Goal: Information Seeking & Learning: Learn about a topic

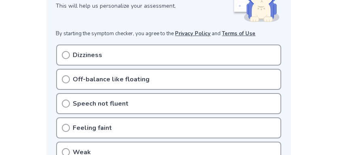
scroll to position [162, 0]
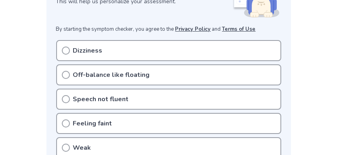
click at [65, 71] on icon at bounding box center [66, 75] width 8 height 8
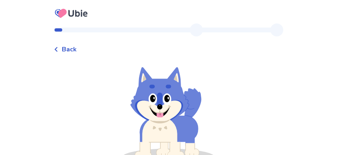
click at [77, 50] on span "Back" at bounding box center [69, 49] width 15 height 10
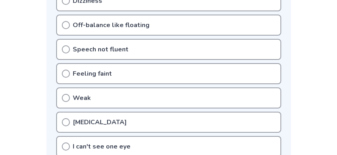
scroll to position [202, 0]
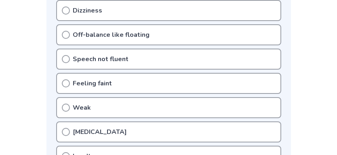
drag, startPoint x: 65, startPoint y: 89, endPoint x: 66, endPoint y: 110, distance: 20.2
click at [65, 103] on icon at bounding box center [66, 107] width 8 height 8
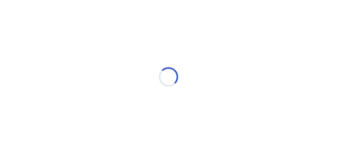
scroll to position [15, 0]
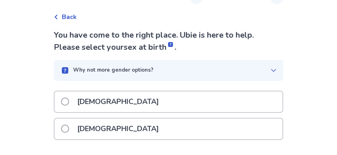
scroll to position [31, 0]
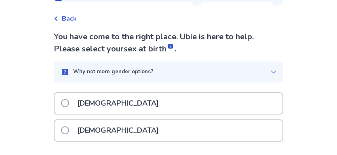
click at [69, 129] on span at bounding box center [65, 130] width 8 height 8
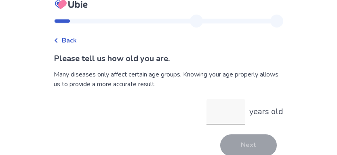
scroll to position [17, 0]
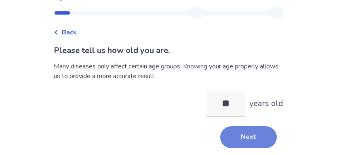
type input "**"
click at [241, 139] on button "Next" at bounding box center [248, 137] width 57 height 22
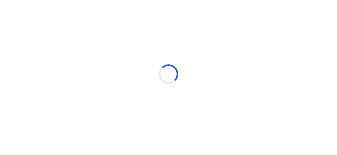
scroll to position [15, 0]
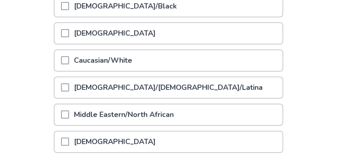
scroll to position [135, 0]
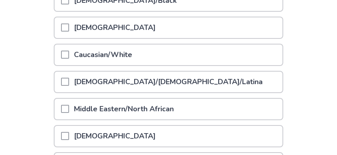
click at [69, 55] on span at bounding box center [65, 55] width 8 height 8
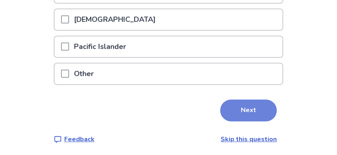
click at [247, 110] on button "Next" at bounding box center [248, 110] width 57 height 22
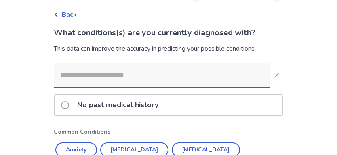
scroll to position [40, 0]
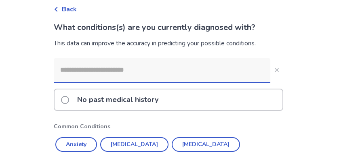
click at [127, 70] on input at bounding box center [162, 70] width 217 height 24
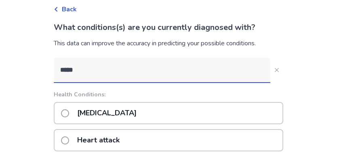
type input "*****"
click at [69, 111] on span at bounding box center [65, 113] width 8 height 8
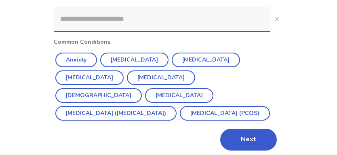
scroll to position [118, 0]
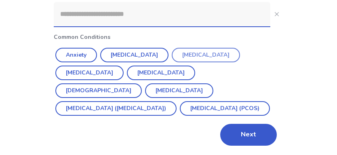
click at [183, 53] on button "[MEDICAL_DATA]" at bounding box center [206, 55] width 68 height 15
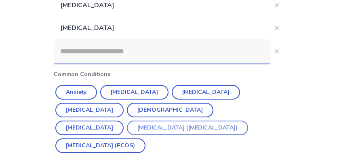
scroll to position [105, 0]
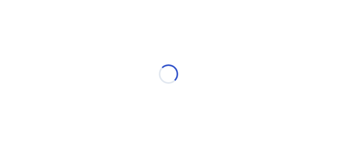
scroll to position [15, 0]
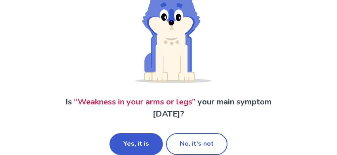
scroll to position [84, 0]
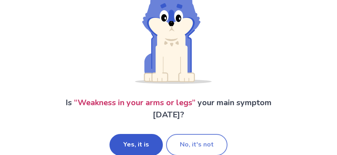
click at [182, 145] on button "No, it's not" at bounding box center [196, 145] width 61 height 22
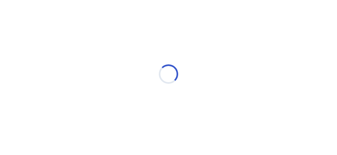
scroll to position [15, 0]
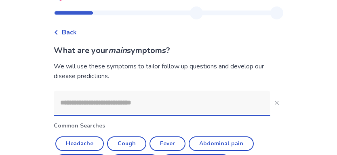
scroll to position [40, 0]
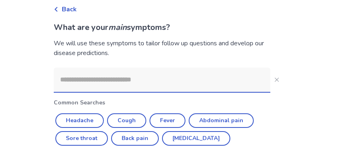
drag, startPoint x: 88, startPoint y: 84, endPoint x: 80, endPoint y: 152, distance: 69.1
click at [88, 84] on input at bounding box center [162, 80] width 217 height 24
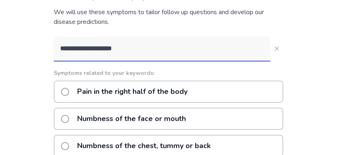
scroll to position [19, 0]
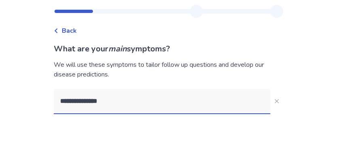
type input "**********"
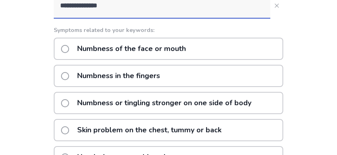
scroll to position [140, 0]
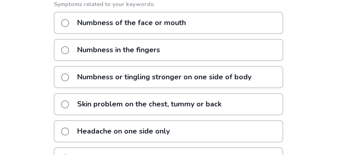
click at [69, 52] on span at bounding box center [65, 50] width 8 height 8
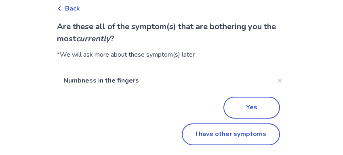
scroll to position [40, 0]
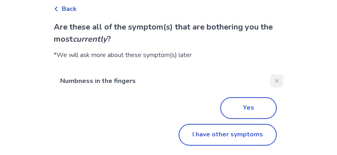
click at [275, 81] on icon "Close" at bounding box center [277, 81] width 4 height 4
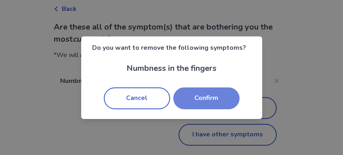
click at [196, 99] on button "Confirm" at bounding box center [206, 98] width 66 height 22
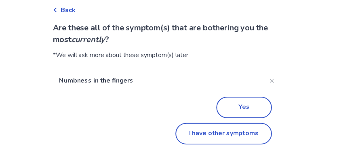
scroll to position [32, 0]
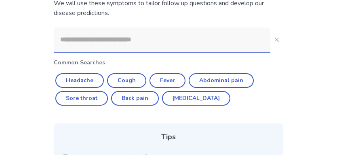
scroll to position [19, 0]
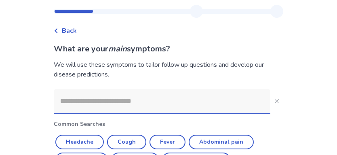
click at [168, 108] on input at bounding box center [162, 101] width 217 height 24
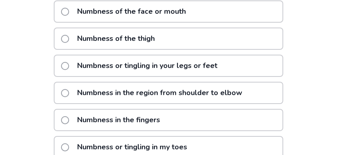
scroll to position [207, 0]
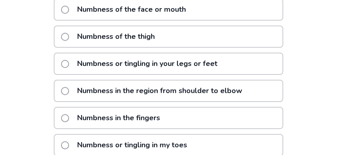
type input "****"
click at [69, 63] on span at bounding box center [65, 64] width 8 height 8
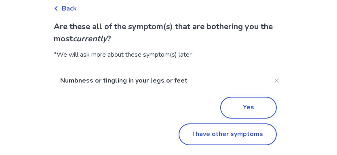
scroll to position [40, 0]
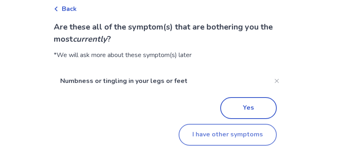
click at [233, 131] on button "I have other symptoms" at bounding box center [228, 135] width 98 height 22
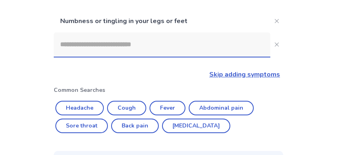
scroll to position [83, 0]
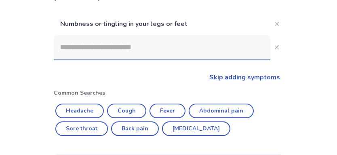
click at [107, 48] on input at bounding box center [162, 47] width 217 height 24
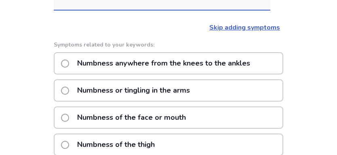
scroll to position [137, 0]
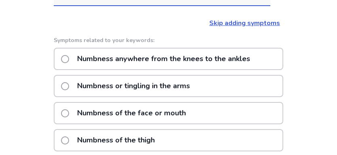
type input "****"
click at [69, 84] on span at bounding box center [65, 86] width 8 height 8
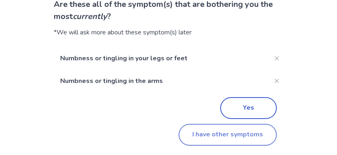
click at [229, 136] on button "I have other symptoms" at bounding box center [228, 135] width 98 height 22
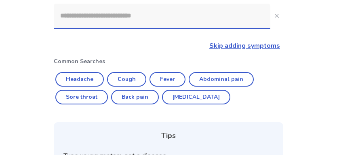
drag, startPoint x: 100, startPoint y: 15, endPoint x: 109, endPoint y: 36, distance: 22.3
click at [101, 16] on input at bounding box center [162, 16] width 217 height 24
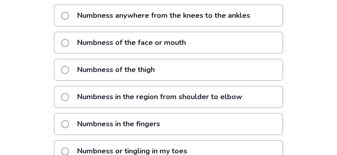
scroll to position [205, 0]
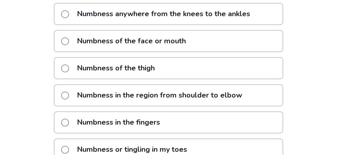
type input "****"
click at [68, 65] on span at bounding box center [65, 68] width 8 height 8
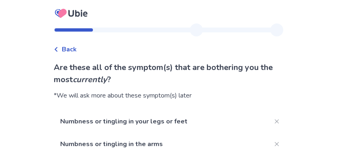
click at [76, 49] on span "Back" at bounding box center [69, 49] width 15 height 10
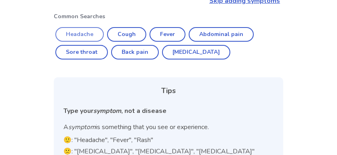
click at [89, 36] on button "Headache" at bounding box center [79, 34] width 49 height 15
type input "********"
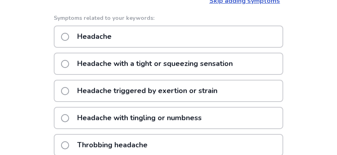
click at [69, 34] on span at bounding box center [65, 37] width 8 height 8
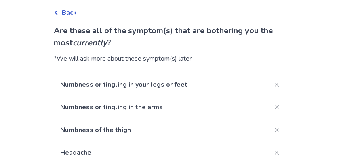
scroll to position [40, 0]
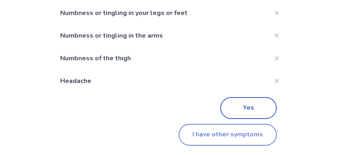
click at [210, 130] on button "I have other symptoms" at bounding box center [228, 135] width 98 height 22
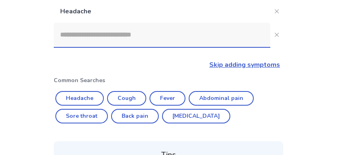
scroll to position [151, 0]
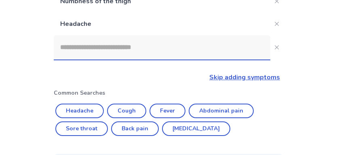
click at [114, 47] on input at bounding box center [162, 47] width 217 height 24
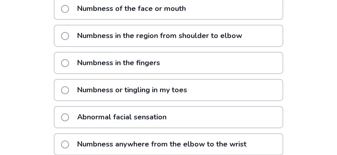
scroll to position [299, 0]
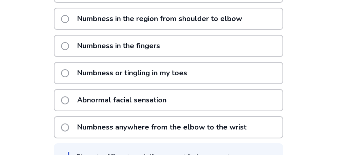
type input "****"
click at [69, 71] on span at bounding box center [65, 73] width 8 height 8
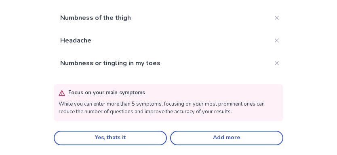
scroll to position [148, 0]
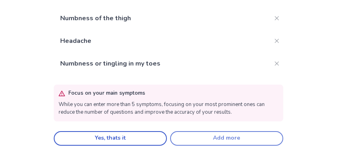
click at [190, 137] on button "Add more" at bounding box center [226, 138] width 113 height 15
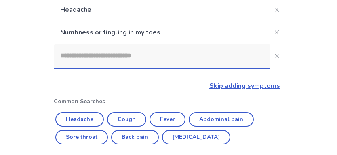
scroll to position [160, 0]
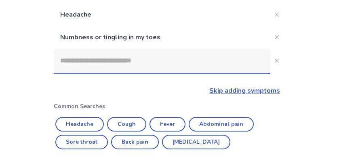
click at [103, 64] on input at bounding box center [162, 61] width 217 height 24
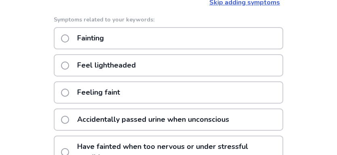
scroll to position [254, 0]
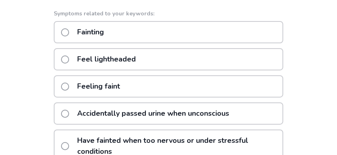
type input "*****"
click at [69, 57] on span at bounding box center [65, 59] width 8 height 8
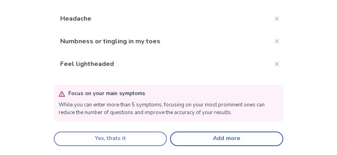
click at [141, 139] on button "Yes, thats it" at bounding box center [110, 138] width 113 height 15
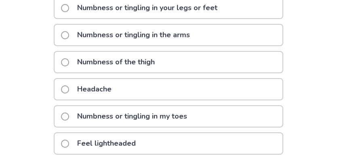
scroll to position [71, 0]
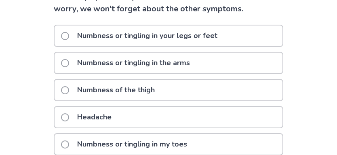
click at [69, 61] on span at bounding box center [65, 63] width 8 height 8
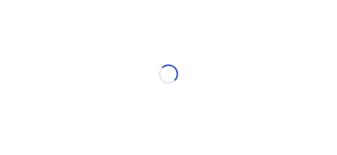
scroll to position [15, 0]
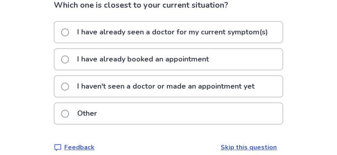
scroll to position [67, 0]
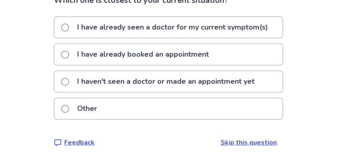
click at [69, 80] on span at bounding box center [65, 82] width 8 height 8
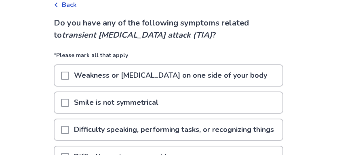
scroll to position [54, 0]
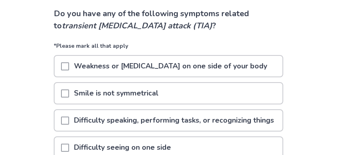
click at [69, 65] on span at bounding box center [65, 66] width 8 height 8
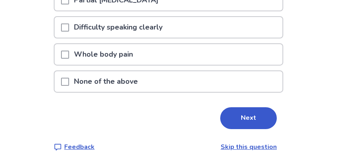
scroll to position [269, 0]
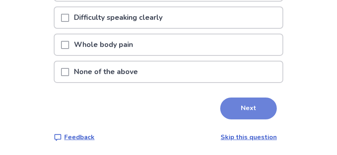
click at [233, 110] on button "Next" at bounding box center [248, 108] width 57 height 22
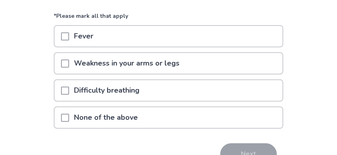
scroll to position [80, 0]
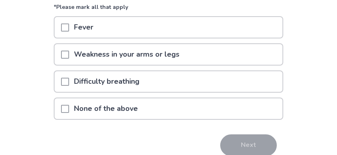
click at [67, 54] on span at bounding box center [65, 55] width 8 height 8
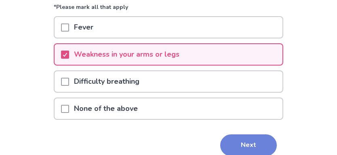
click at [237, 146] on button "Next" at bounding box center [248, 145] width 57 height 22
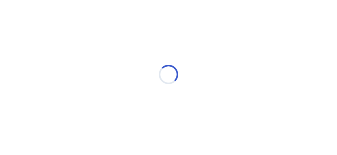
scroll to position [2, 0]
select select "*"
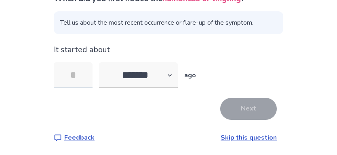
scroll to position [69, 0]
click at [85, 74] on input "tel" at bounding box center [73, 75] width 39 height 26
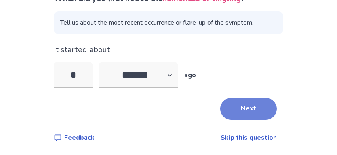
type input "*"
click at [235, 111] on button "Next" at bounding box center [248, 109] width 57 height 22
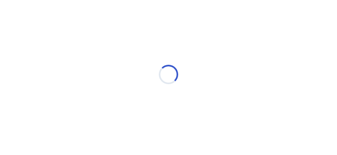
scroll to position [14, 0]
select select "*"
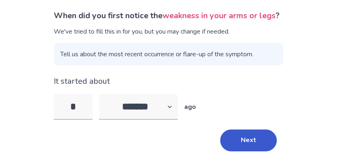
scroll to position [68, 0]
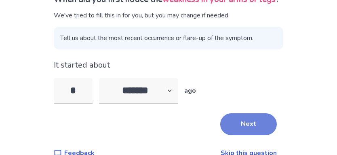
click at [241, 135] on button "Next" at bounding box center [248, 124] width 57 height 22
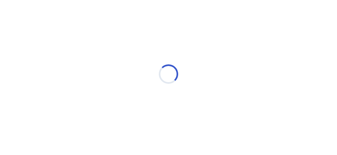
scroll to position [15, 0]
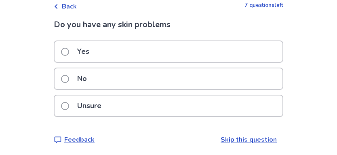
scroll to position [44, 0]
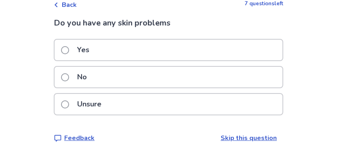
click at [69, 72] on label "No" at bounding box center [76, 77] width 31 height 21
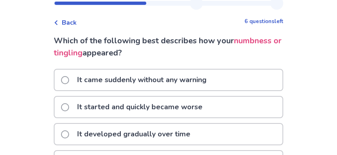
scroll to position [54, 0]
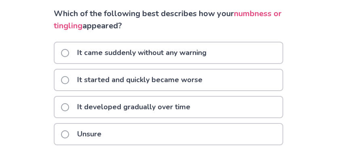
click at [69, 77] on span at bounding box center [65, 80] width 8 height 8
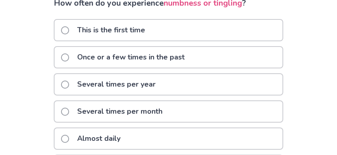
scroll to position [67, 0]
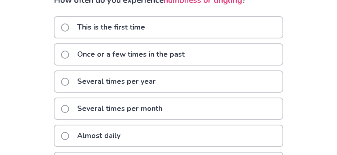
click at [69, 26] on span at bounding box center [65, 27] width 8 height 8
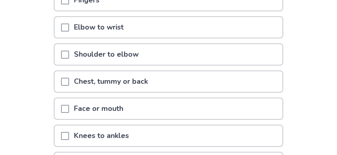
scroll to position [135, 0]
click at [69, 80] on span at bounding box center [65, 82] width 8 height 8
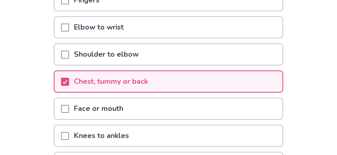
click at [69, 54] on span at bounding box center [65, 55] width 8 height 8
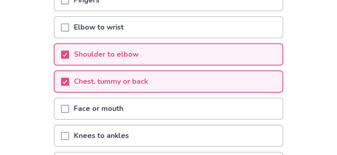
click at [69, 27] on span at bounding box center [65, 27] width 8 height 8
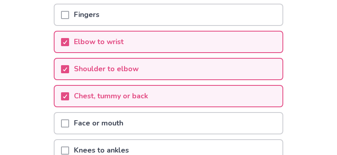
scroll to position [94, 0]
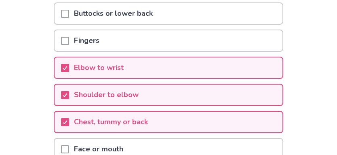
click at [69, 39] on span at bounding box center [65, 41] width 8 height 8
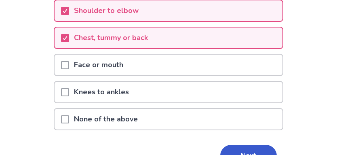
scroll to position [202, 0]
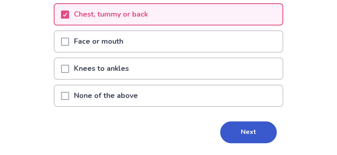
click at [67, 66] on span at bounding box center [65, 69] width 8 height 8
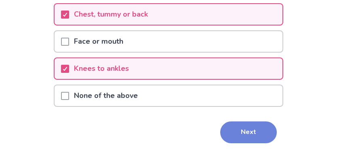
click at [234, 128] on button "Next" at bounding box center [248, 132] width 57 height 22
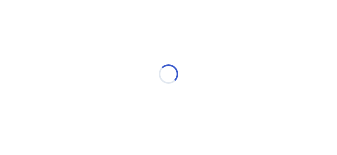
scroll to position [15, 0]
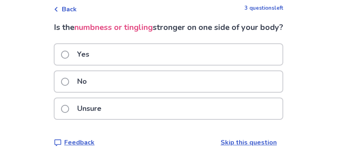
click at [69, 59] on span at bounding box center [65, 55] width 8 height 8
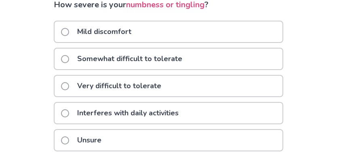
scroll to position [40, 0]
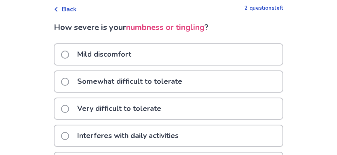
click at [67, 81] on span at bounding box center [65, 82] width 8 height 8
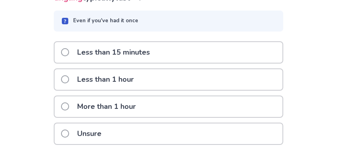
scroll to position [108, 0]
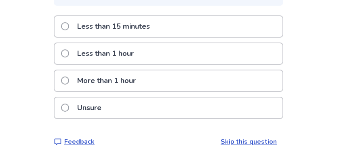
click at [69, 52] on span at bounding box center [65, 53] width 8 height 8
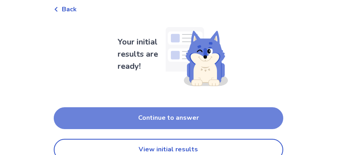
click at [194, 114] on button "Continue to answer" at bounding box center [169, 118] width 230 height 22
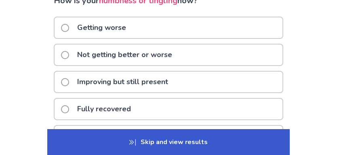
scroll to position [67, 0]
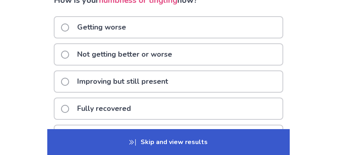
click at [69, 53] on span at bounding box center [65, 55] width 8 height 8
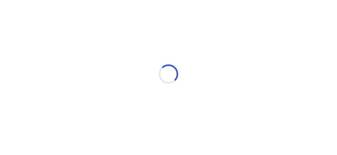
scroll to position [15, 0]
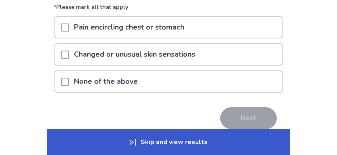
drag, startPoint x: 69, startPoint y: 79, endPoint x: 79, endPoint y: 89, distance: 14.6
click at [69, 80] on span at bounding box center [65, 82] width 8 height 8
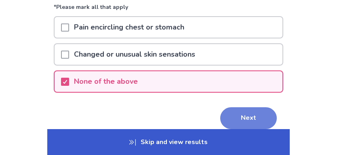
click at [242, 117] on button "Next" at bounding box center [248, 118] width 57 height 22
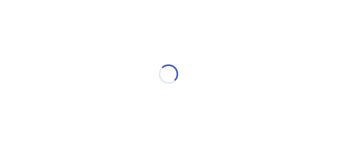
scroll to position [15, 0]
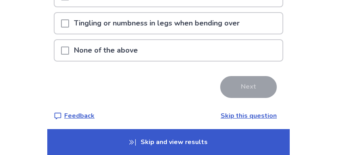
scroll to position [215, 0]
click at [69, 54] on span at bounding box center [65, 50] width 8 height 8
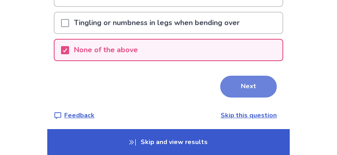
click at [228, 92] on button "Next" at bounding box center [248, 87] width 57 height 22
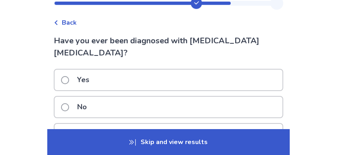
click at [69, 103] on span at bounding box center [65, 107] width 8 height 8
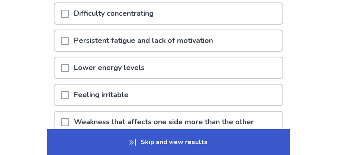
drag, startPoint x: 69, startPoint y: 67, endPoint x: 73, endPoint y: 82, distance: 15.6
click at [68, 68] on span at bounding box center [65, 68] width 8 height 8
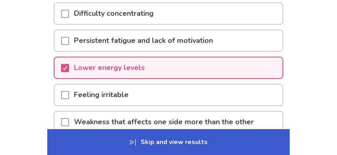
click at [69, 94] on span at bounding box center [65, 95] width 8 height 8
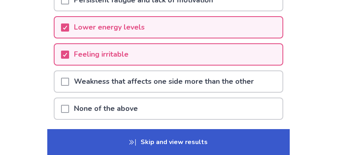
click at [69, 80] on span at bounding box center [65, 82] width 8 height 8
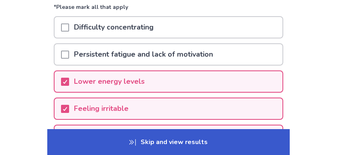
click at [68, 53] on span at bounding box center [65, 55] width 8 height 8
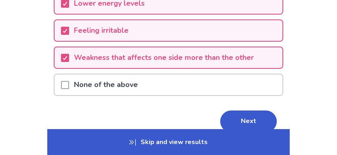
scroll to position [162, 0]
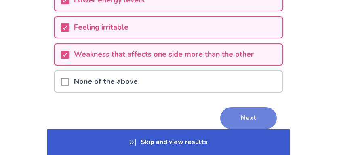
click at [229, 112] on button "Next" at bounding box center [248, 118] width 57 height 22
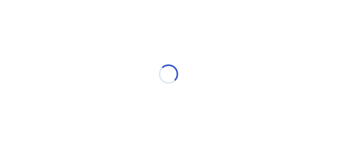
scroll to position [15, 0]
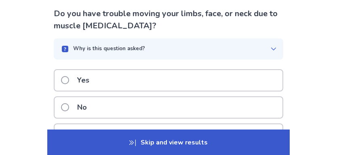
click at [69, 109] on span at bounding box center [65, 107] width 8 height 8
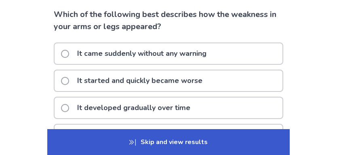
scroll to position [67, 0]
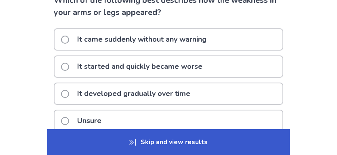
click at [68, 66] on span at bounding box center [65, 67] width 8 height 8
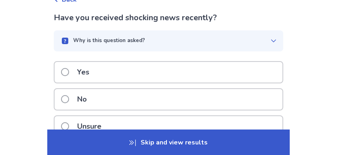
scroll to position [54, 0]
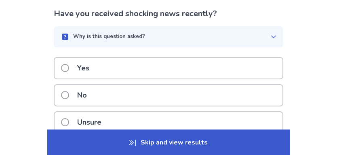
click at [69, 67] on span at bounding box center [65, 68] width 8 height 8
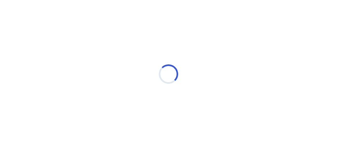
scroll to position [15, 0]
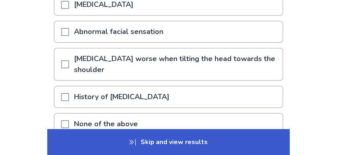
scroll to position [148, 0]
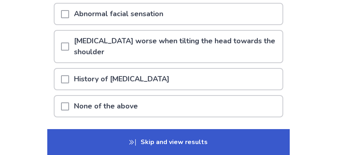
click at [69, 105] on span at bounding box center [65, 106] width 8 height 8
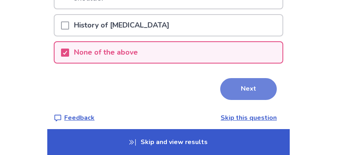
click at [230, 89] on button "Next" at bounding box center [248, 89] width 57 height 22
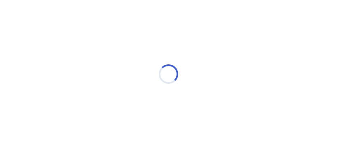
scroll to position [15, 0]
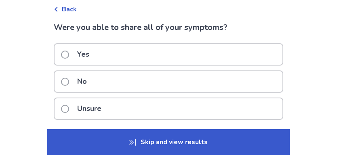
click at [69, 55] on span at bounding box center [65, 55] width 8 height 8
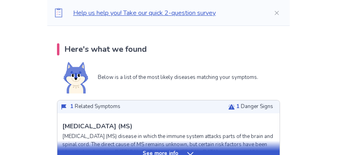
scroll to position [188, 0]
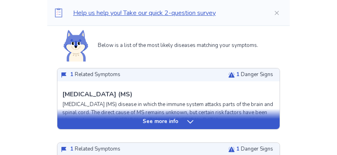
click at [184, 122] on div "See more info" at bounding box center [168, 122] width 222 height 8
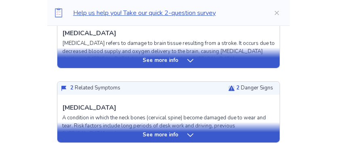
scroll to position [848, 0]
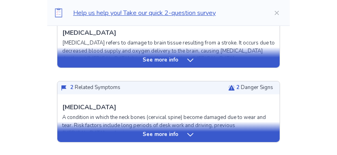
drag, startPoint x: 186, startPoint y: 56, endPoint x: 181, endPoint y: 65, distance: 10.5
click at [187, 56] on icon at bounding box center [190, 60] width 8 height 8
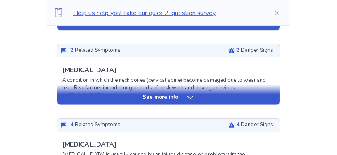
scroll to position [1388, 0]
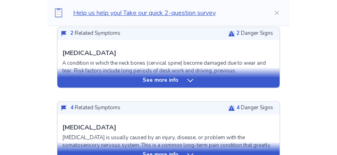
click at [169, 83] on div "See more info" at bounding box center [168, 78] width 222 height 20
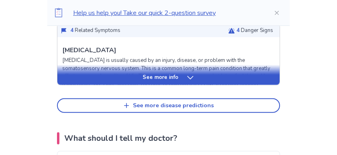
scroll to position [1913, 0]
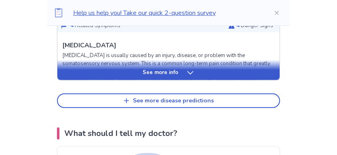
click at [160, 72] on p "See more info" at bounding box center [161, 73] width 36 height 8
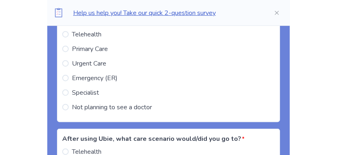
scroll to position [2856, 0]
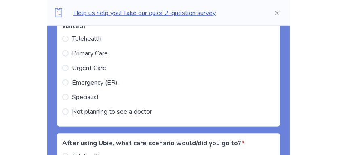
click at [69, 108] on span at bounding box center [65, 111] width 6 height 6
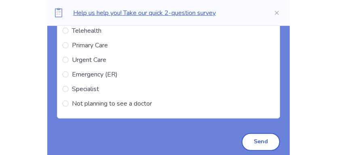
scroll to position [2977, 0]
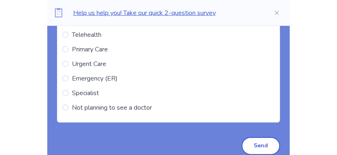
click at [69, 106] on span at bounding box center [65, 107] width 6 height 6
click at [255, 149] on button "Send" at bounding box center [261, 146] width 38 height 18
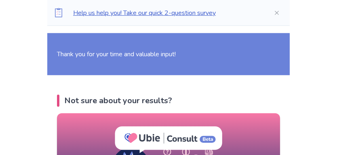
scroll to position [2718, 0]
